Goal: Transaction & Acquisition: Book appointment/travel/reservation

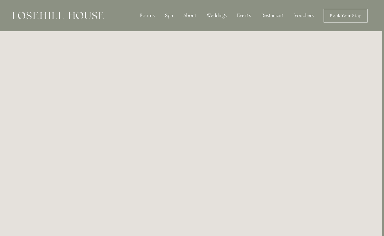
scroll to position [0, 2]
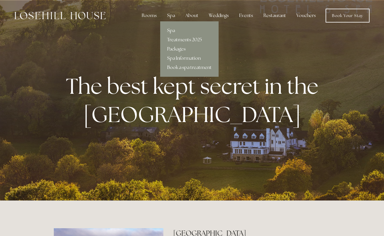
click at [172, 14] on div "Spa" at bounding box center [170, 16] width 17 height 12
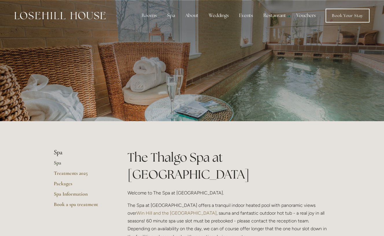
scroll to position [3, 0]
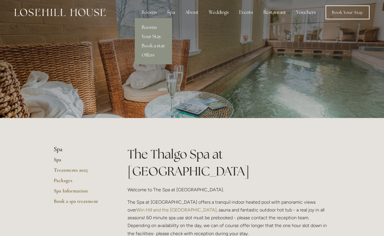
click at [148, 27] on link "Rooms" at bounding box center [153, 27] width 37 height 9
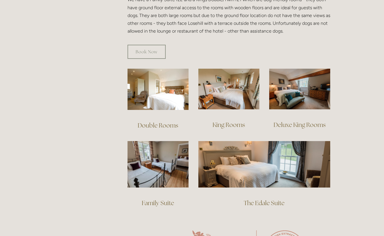
scroll to position [306, 0]
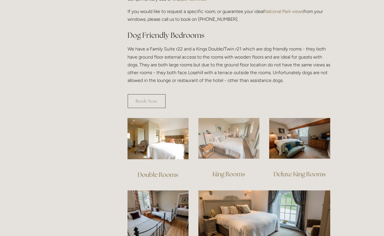
click at [224, 137] on img at bounding box center [228, 138] width 61 height 41
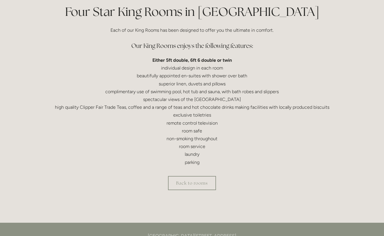
scroll to position [146, 0]
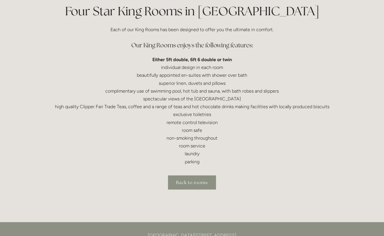
click at [196, 181] on link "Back to rooms" at bounding box center [192, 183] width 48 height 14
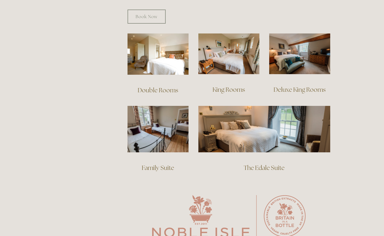
scroll to position [391, 0]
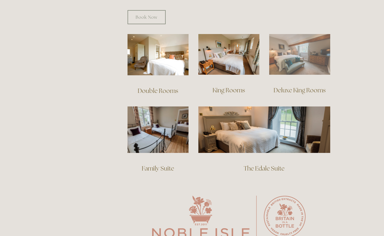
click at [292, 48] on img at bounding box center [299, 54] width 61 height 41
